Goal: Task Accomplishment & Management: Manage account settings

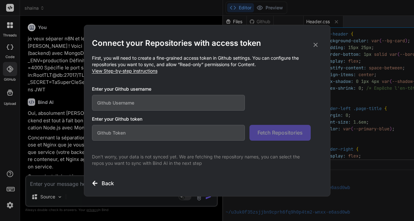
scroll to position [27, 0]
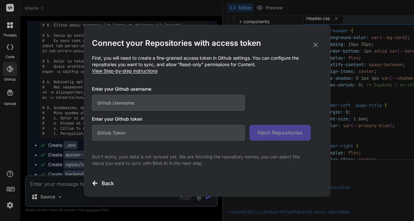
click at [105, 136] on input "text" at bounding box center [168, 133] width 153 height 16
paste input "github_pat_11BXGN2PY06uDMbRzLV1TM_NqmYvSinlzzlRL0lvzSm9ko6gT9OSrZivrVIi0o3R0tA2…"
type input "github_pat_11BXGN2PY06uDMbRzLV1TM_NqmYvSinlzzlRL0lvzSm9ko6gT9OSrZivrVIi0o3R0tA2…"
click at [116, 99] on input "text" at bounding box center [168, 103] width 153 height 16
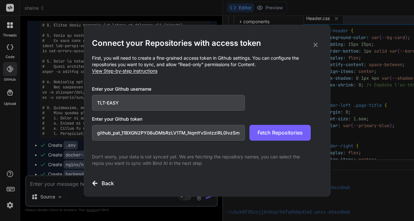
scroll to position [0, 0]
click at [272, 136] on span "Fetch Repositories" at bounding box center [279, 133] width 45 height 8
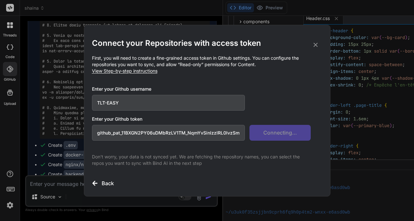
drag, startPoint x: 278, startPoint y: 32, endPoint x: 249, endPoint y: 31, distance: 28.7
click at [248, 32] on div "Connect your Repositories with access token First, you will need to create a fi…" at bounding box center [207, 110] width 230 height 171
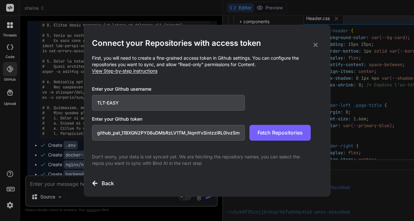
drag, startPoint x: 261, startPoint y: 30, endPoint x: 233, endPoint y: 30, distance: 28.1
click at [233, 30] on div "Connect your Repositories with access token First, you will need to create a fi…" at bounding box center [207, 110] width 230 height 171
drag, startPoint x: 92, startPoint y: 88, endPoint x: 156, endPoint y: 87, distance: 64.9
click at [157, 87] on h3 "Enter your Github username" at bounding box center [201, 89] width 219 height 6
copy h3 "Enter your Github username"
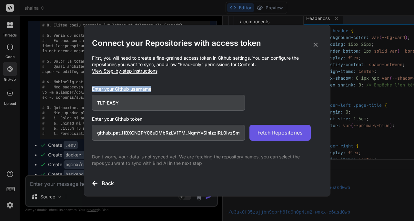
click at [276, 134] on span "Fetch Repositories" at bounding box center [279, 133] width 45 height 8
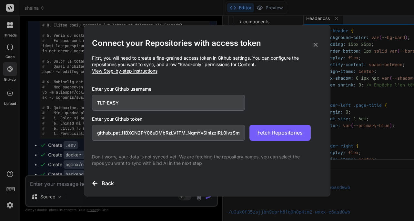
click at [179, 134] on input "github_pat_11BXGN2PY06uDMbRzLV1TM_NqmYvSinlzzlRL0lvzSm9ko6gT9OSrZivrVIi0o3R0tA2…" at bounding box center [168, 133] width 153 height 16
click at [194, 134] on input "github_pat_11BXGN2PY06uDMbRzLV1TM_NqmYvSinlzzlRL0lvzSm9ko6gT9OSrZivrVIi0o3R0tA2…" at bounding box center [168, 133] width 153 height 16
drag, startPoint x: 125, startPoint y: 102, endPoint x: 87, endPoint y: 100, distance: 38.4
click at [87, 100] on div "Connect your Repositories with access token First, you will need to create a fi…" at bounding box center [207, 111] width 246 height 172
paste input "asy"
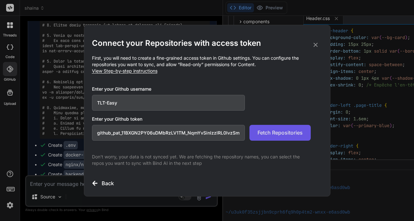
type input "TLT-Easy"
click at [271, 132] on span "Fetch Repositories" at bounding box center [279, 133] width 45 height 8
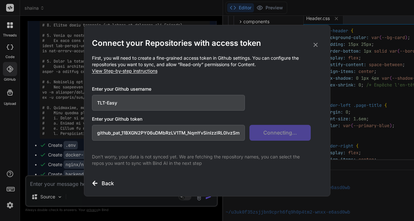
click at [146, 73] on span "View Step-by-step instructions" at bounding box center [124, 70] width 65 height 5
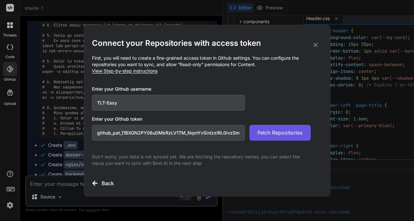
click at [269, 136] on span "Fetch Repositories" at bounding box center [279, 133] width 45 height 8
drag, startPoint x: 95, startPoint y: 134, endPoint x: 277, endPoint y: 137, distance: 182.9
click at [277, 137] on div "github_pat_11BXGN2PY06uDMbRzLV1TM_NqmYvSinlzzlRL0lvzSm9ko6gT9OSrZivrVIi0o3R0tA2…" at bounding box center [201, 133] width 219 height 16
click at [318, 46] on icon at bounding box center [315, 44] width 7 height 7
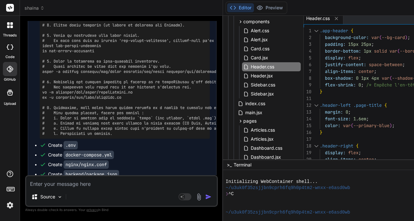
click at [8, 7] on rect at bounding box center [10, 8] width 8 height 8
click at [9, 47] on icon at bounding box center [10, 47] width 6 height 5
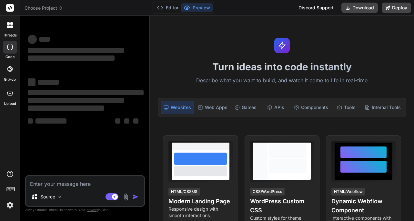
type textarea "x"
click at [8, 70] on icon at bounding box center [10, 69] width 6 height 6
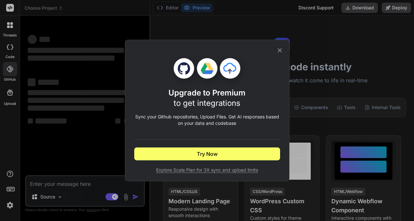
click at [282, 49] on icon at bounding box center [279, 50] width 7 height 7
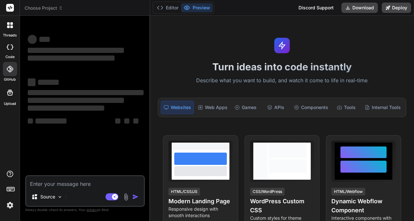
click at [11, 26] on icon at bounding box center [11, 26] width 3 height 3
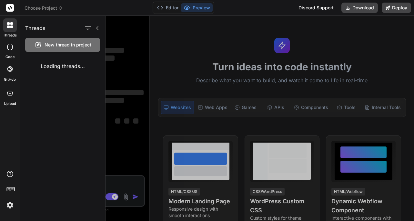
click at [9, 69] on icon at bounding box center [10, 69] width 6 height 6
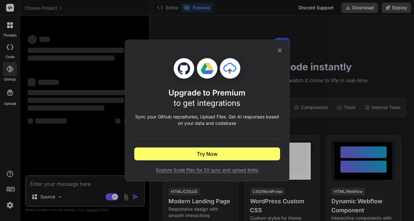
click at [223, 172] on span "Explore Scale Plan for 3X sync and upload limits" at bounding box center [207, 170] width 146 height 6
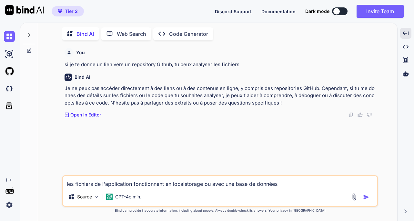
click at [227, 191] on div "Source GPT-4o min.." at bounding box center [220, 197] width 314 height 15
click at [69, 12] on span "Tier 2" at bounding box center [71, 11] width 13 height 6
click at [9, 71] on img at bounding box center [9, 71] width 11 height 11
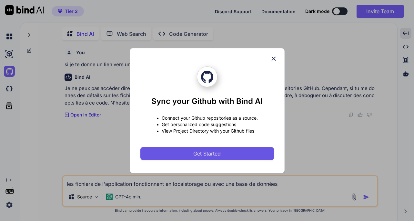
click at [209, 155] on span "Get Started" at bounding box center [206, 154] width 27 height 8
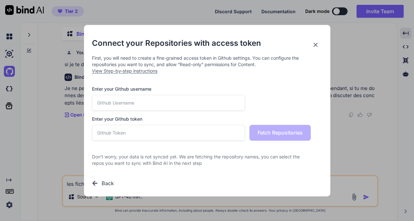
click at [115, 133] on input "text" at bounding box center [168, 133] width 153 height 16
paste input "github_pat_11BXGN2PY06uDMbRzLV1TM_NqmYvSinlzzlRL0lvzSm9ko6gT9OSrZivrVIi0o3R0tA2…"
type input "github_pat_11BXGN2PY06uDMbRzLV1TM_NqmYvSinlzzlRL0lvzSm9ko6gT9OSrZivrVIi0o3R0tA2…"
click at [107, 101] on input "text" at bounding box center [168, 103] width 153 height 16
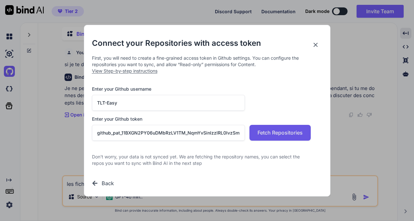
type input "TLT-Easy"
click at [279, 134] on span "Fetch Repositories" at bounding box center [279, 133] width 45 height 8
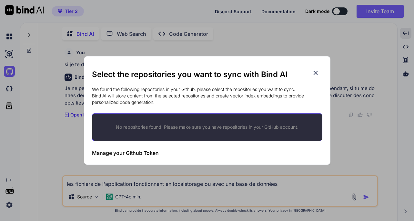
drag, startPoint x: 203, startPoint y: 62, endPoint x: 198, endPoint y: 57, distance: 6.6
click at [198, 57] on div "Select the repositories you want to sync with Bind AI We found the following re…" at bounding box center [207, 110] width 230 height 108
click at [131, 153] on h3 "Manage your Github Token" at bounding box center [125, 153] width 67 height 8
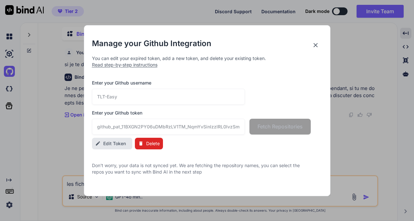
click at [110, 145] on span "Edit Token" at bounding box center [114, 143] width 23 height 6
click at [317, 46] on icon at bounding box center [315, 45] width 7 height 7
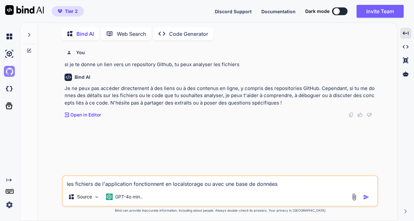
click at [8, 73] on img at bounding box center [9, 71] width 11 height 11
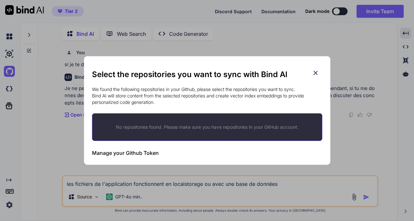
click at [123, 153] on h3 "Manage your Github Token" at bounding box center [125, 153] width 67 height 8
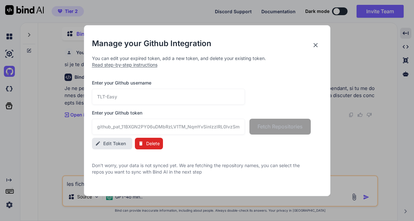
click at [108, 145] on span "Edit Token" at bounding box center [114, 143] width 23 height 6
click at [315, 45] on icon at bounding box center [315, 45] width 4 height 4
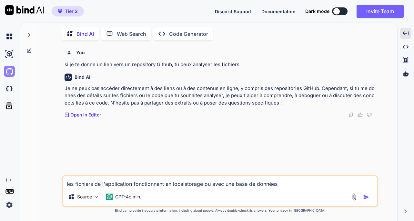
click at [6, 72] on img at bounding box center [9, 71] width 11 height 11
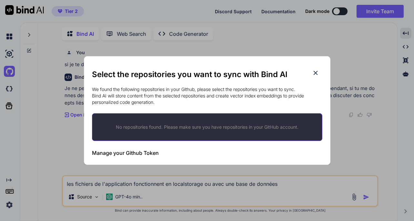
click at [148, 128] on p "No repositories found. Please make sure you have repositories in your GitHub ac…" at bounding box center [207, 127] width 209 height 6
click at [142, 128] on p "No repositories found. Please make sure you have repositories in your GitHub ac…" at bounding box center [207, 127] width 209 height 6
click at [131, 154] on h3 "Manage your Github Token" at bounding box center [125, 153] width 67 height 8
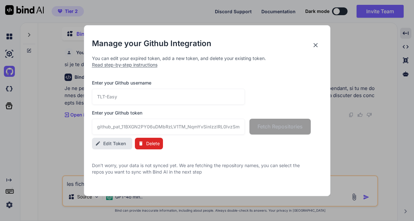
click at [114, 144] on span "Edit Token" at bounding box center [114, 143] width 23 height 6
drag, startPoint x: 96, startPoint y: 128, endPoint x: 283, endPoint y: 142, distance: 187.9
click at [283, 143] on div "Manage your Github Integration You can edit your expired token, add a new token…" at bounding box center [207, 106] width 230 height 137
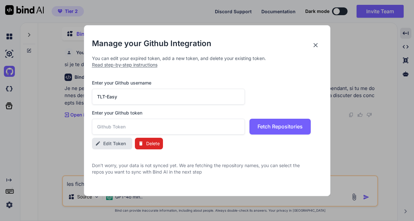
paste input "Bind AI"
type input "B"
paste input "github_pat_11BXGN2PY06uDMbRzLV1TM_NqmYvSinlzzlRL0lvzSm9ko6gT9OSrZivrVIi0o3R0tA2…"
type input "github_pat_11BXGN2PY06uDMbRzLV1TM_NqmYvSinlzzlRL0lvzSm9ko6gT9OSrZivrVIi0o3R0tA2…"
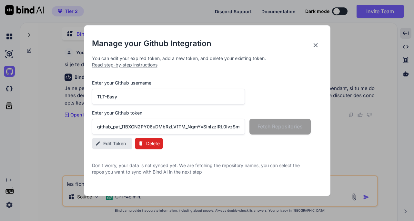
click at [111, 147] on button "Edit Token" at bounding box center [112, 144] width 40 height 12
click at [213, 131] on input "github_pat_11BXGN2PY06uDMbRzLV1TM_NqmYvSinlzzlRL0lvzSm9ko6gT9OSrZivrVIi0o3R0tA2…" at bounding box center [168, 127] width 153 height 16
click at [114, 145] on span "Edit Token" at bounding box center [114, 143] width 23 height 6
click at [116, 129] on input "github_pat_11BXGN2PY06uDMbRzLV1TM_NqmYvSinlzzlRL0lvzSm9ko6gT9OSrZivrVIi0o3R0tA2…" at bounding box center [168, 127] width 153 height 16
click at [114, 144] on span "Edit Token" at bounding box center [114, 143] width 23 height 6
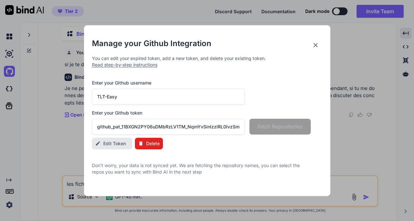
click at [141, 144] on icon at bounding box center [140, 143] width 3 height 4
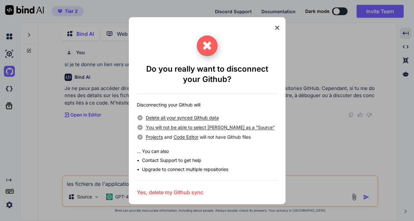
click at [172, 193] on h3 "Yes, delete my Github sync" at bounding box center [170, 192] width 66 height 8
click at [172, 193] on h3 "Disconnecting..." at bounding box center [157, 192] width 41 height 8
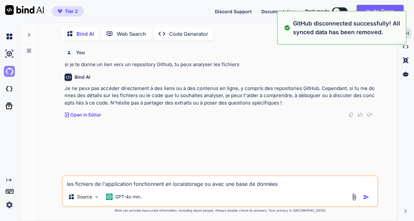
click at [8, 75] on img at bounding box center [9, 71] width 11 height 11
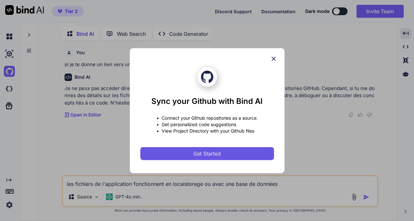
click at [200, 152] on span "Get Started" at bounding box center [206, 154] width 27 height 8
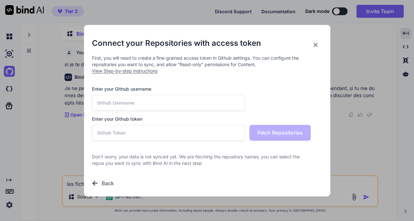
click at [120, 130] on input "text" at bounding box center [168, 133] width 153 height 16
paste input "github_pat_11BXGN2PY06uDMbRzLV1TM_NqmYvSinlzzlRL0lvzSm9ko6gT9OSrZivrVIi0o3R0tA2…"
type input "github_pat_11BXGN2PY06uDMbRzLV1TM_NqmYvSinlzzlRL0lvzSm9ko6gT9OSrZivrVIi0o3R0tA2…"
click at [111, 102] on input "text" at bounding box center [168, 103] width 153 height 16
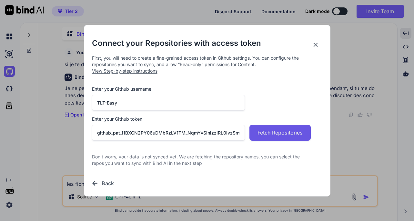
type input "TLT-Easy"
click at [268, 135] on span "Fetch Repositories" at bounding box center [279, 133] width 45 height 8
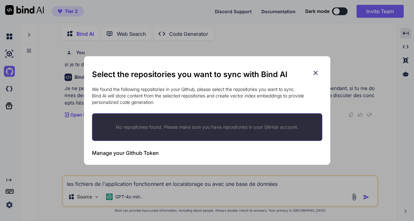
drag, startPoint x: 249, startPoint y: 59, endPoint x: 202, endPoint y: 52, distance: 47.7
click at [202, 52] on div "Select the repositories you want to sync with Bind AI We found the following re…" at bounding box center [207, 110] width 414 height 221
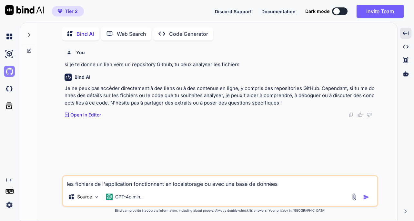
click at [9, 73] on img at bounding box center [9, 71] width 11 height 11
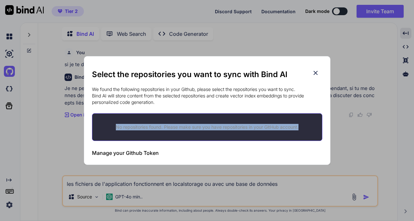
drag, startPoint x: 111, startPoint y: 126, endPoint x: 303, endPoint y: 127, distance: 191.9
click at [303, 127] on p "No repositories found. Please make sure you have repositories in your GitHub ac…" at bounding box center [207, 127] width 209 height 6
copy p "No repositories found. Please make sure you have repositories in your GitHub ac…"
click at [141, 127] on p "No repositories found. Please make sure you have repositories in your GitHub ac…" at bounding box center [207, 127] width 209 height 6
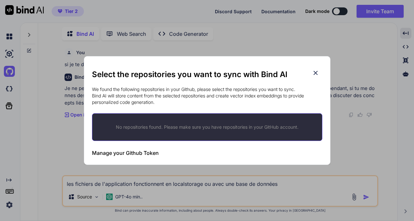
click at [317, 75] on icon at bounding box center [315, 73] width 4 height 4
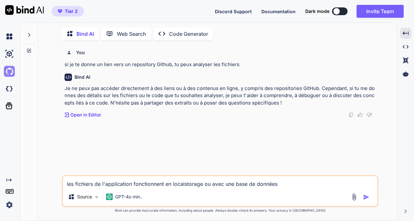
click at [13, 72] on img at bounding box center [9, 71] width 11 height 11
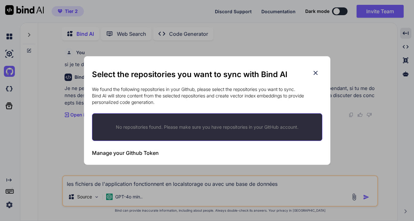
click at [129, 132] on div "No repositories found. Please make sure you have repositories in your GitHub ac…" at bounding box center [207, 127] width 230 height 28
click at [126, 153] on h3 "Manage your Github Token" at bounding box center [125, 153] width 67 height 8
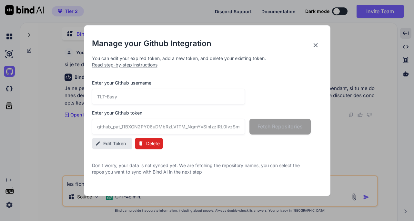
click at [109, 141] on span "Edit Token" at bounding box center [114, 143] width 23 height 6
click at [138, 130] on input "github_pat_11BXGN2PY06uDMbRzLV1TM_NqmYvSinlzzlRL0lvzSm9ko6gT9OSrZivrVIi0o3R0tA2…" at bounding box center [168, 127] width 153 height 16
click at [284, 131] on div "github_pat_11BXGN2PY06uDMbRzLV1TM_NqmYvSinlzzlRL0lvzSm9ko6gT9OSrZivrVIi0o3R0tA2…" at bounding box center [201, 127] width 219 height 16
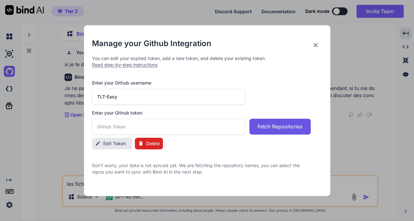
click at [280, 128] on span "Fetch Repositories" at bounding box center [279, 127] width 45 height 8
click at [138, 129] on input "text" at bounding box center [168, 127] width 153 height 16
click at [129, 126] on input "text" at bounding box center [168, 127] width 153 height 16
paste input "github_pat_11BXGN2PY06uDMbRzLV1TM_NqmYvSinlzzlRL0lvzSm9ko6gT9OSrZivrVIi0o3R0tA2…"
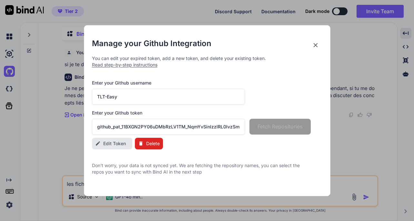
type input "github_pat_11BXGN2PY06uDMbRzLV1TM_NqmYvSinlzzlRL0lvzSm9ko6gT9OSrZivrVIi0o3R0tA2…"
click at [149, 145] on span "Delete" at bounding box center [153, 143] width 14 height 6
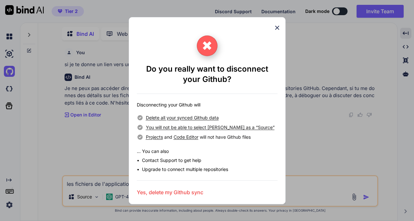
click at [161, 191] on h3 "Yes, delete my Github sync" at bounding box center [170, 192] width 66 height 8
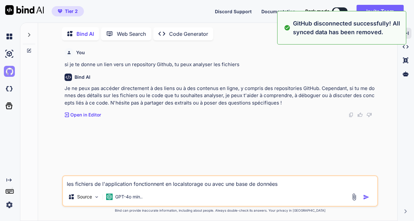
click at [13, 74] on img at bounding box center [9, 71] width 11 height 11
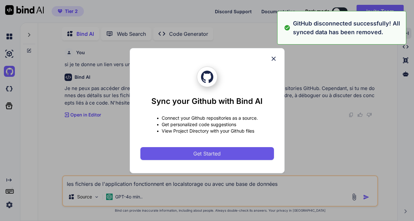
click at [197, 158] on button "Get Started" at bounding box center [207, 153] width 134 height 13
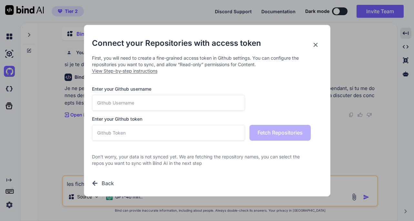
click at [114, 133] on input "text" at bounding box center [168, 133] width 153 height 16
paste input "github_pat_11BXGN2PY06uDMbRzLV1TM_NqmYvSinlzzlRL0lvzSm9ko6gT9OSrZivrVIi0o3R0tA2…"
type input "github_pat_11BXGN2PY06uDMbRzLV1TM_NqmYvSinlzzlRL0lvzSm9ko6gT9OSrZivrVIi0o3R0tA2…"
drag, startPoint x: 114, startPoint y: 132, endPoint x: 105, endPoint y: 100, distance: 33.4
click at [106, 103] on input "text" at bounding box center [168, 103] width 153 height 16
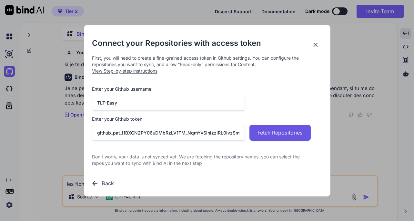
type input "TLT-Easy"
click at [264, 135] on span "Fetch Repositories" at bounding box center [279, 133] width 45 height 8
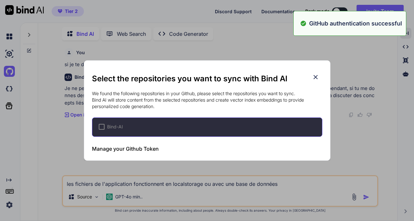
click at [102, 127] on div at bounding box center [102, 127] width 6 height 6
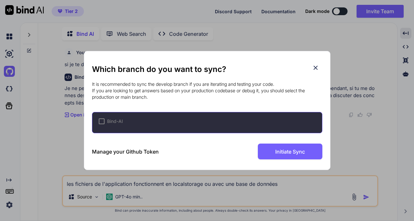
click at [102, 121] on div at bounding box center [102, 121] width 6 height 6
drag, startPoint x: 222, startPoint y: 55, endPoint x: 189, endPoint y: 48, distance: 33.4
click at [187, 48] on div "Which branch do you want to sync? It is recommended to sync the develop branch …" at bounding box center [207, 110] width 414 height 221
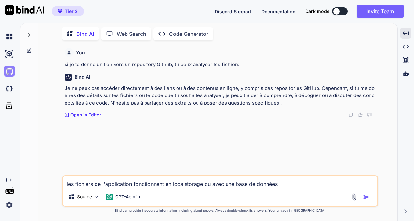
click at [8, 72] on img at bounding box center [9, 71] width 11 height 11
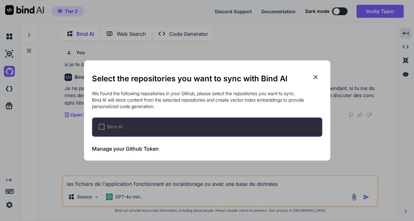
click at [100, 127] on div at bounding box center [102, 127] width 6 height 6
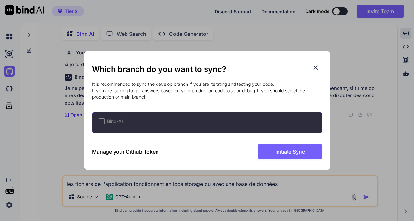
click at [103, 122] on div at bounding box center [102, 121] width 6 height 6
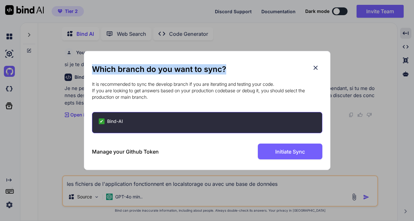
drag, startPoint x: 238, startPoint y: 57, endPoint x: 230, endPoint y: 69, distance: 14.1
click at [230, 69] on div "Which branch do you want to sync? It is recommended to sync the develop branch …" at bounding box center [207, 110] width 230 height 118
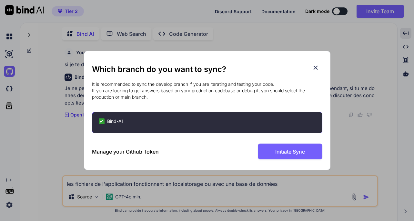
click at [186, 85] on p "It is recommended to sync the develop branch if you are iterating and testing y…" at bounding box center [207, 90] width 230 height 19
drag, startPoint x: 231, startPoint y: 56, endPoint x: 206, endPoint y: 48, distance: 25.8
click at [206, 48] on div "Which branch do you want to sync? It is recommended to sync the develop branch …" at bounding box center [207, 110] width 414 height 221
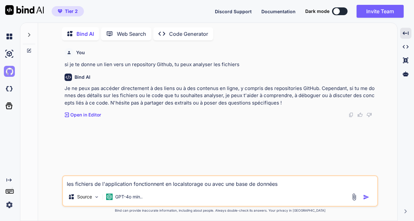
click at [9, 70] on img at bounding box center [9, 71] width 11 height 11
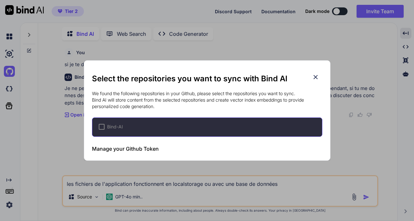
click at [101, 131] on div "Bind-AI" at bounding box center [207, 126] width 230 height 19
click at [101, 129] on div at bounding box center [102, 127] width 6 height 6
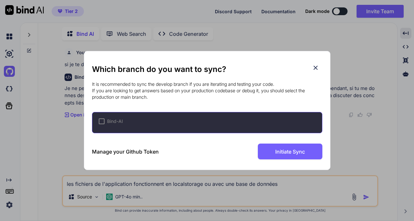
click at [103, 122] on div at bounding box center [102, 121] width 6 height 6
drag, startPoint x: 186, startPoint y: 53, endPoint x: 165, endPoint y: 50, distance: 21.7
click at [165, 52] on div "Which branch do you want to sync? It is recommended to sync the develop branch …" at bounding box center [207, 110] width 230 height 118
click at [315, 67] on icon at bounding box center [315, 67] width 7 height 7
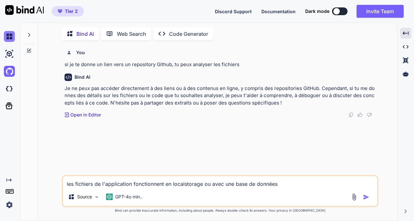
click at [9, 35] on img at bounding box center [9, 36] width 11 height 11
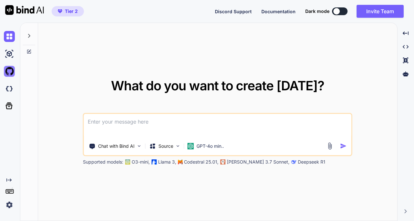
click at [10, 72] on img at bounding box center [9, 71] width 11 height 11
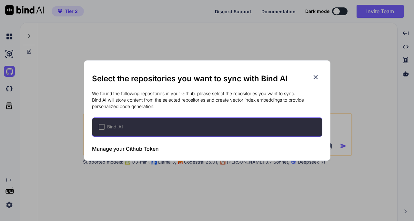
click at [101, 127] on div at bounding box center [102, 127] width 6 height 6
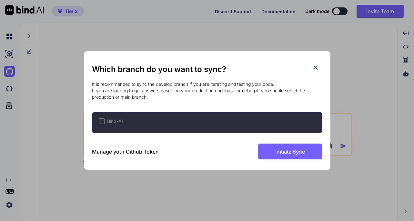
click at [102, 121] on div at bounding box center [102, 121] width 6 height 6
click at [315, 68] on icon at bounding box center [315, 68] width 4 height 4
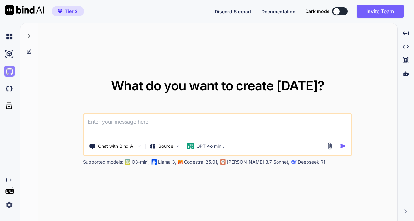
click at [8, 69] on img at bounding box center [9, 71] width 11 height 11
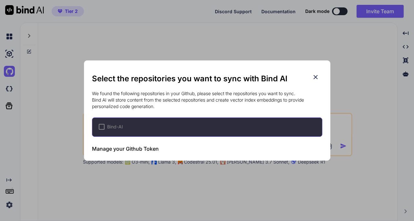
click at [104, 126] on div at bounding box center [102, 127] width 6 height 6
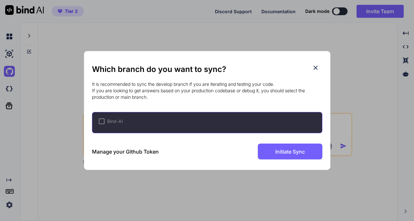
click at [102, 123] on div at bounding box center [102, 121] width 6 height 6
click at [315, 68] on icon at bounding box center [315, 68] width 4 height 4
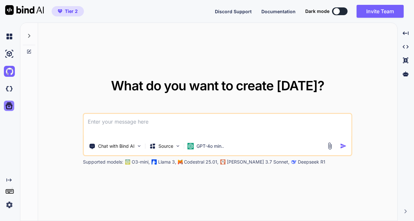
click at [9, 106] on icon at bounding box center [9, 105] width 9 height 9
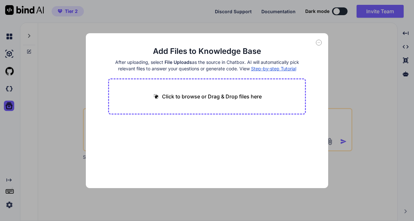
click at [317, 42] on icon at bounding box center [319, 43] width 6 height 6
